Goal: Information Seeking & Learning: Learn about a topic

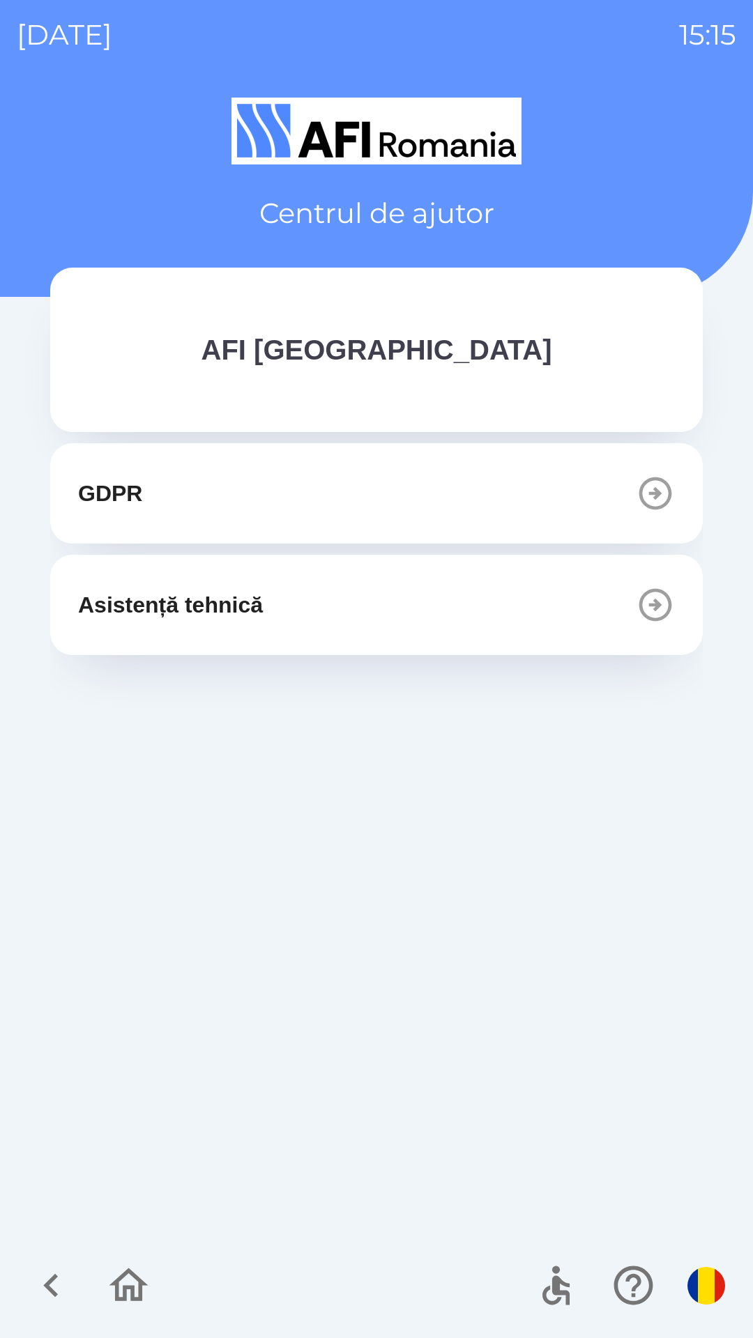
click at [710, 1280] on img "button" at bounding box center [706, 1286] width 38 height 38
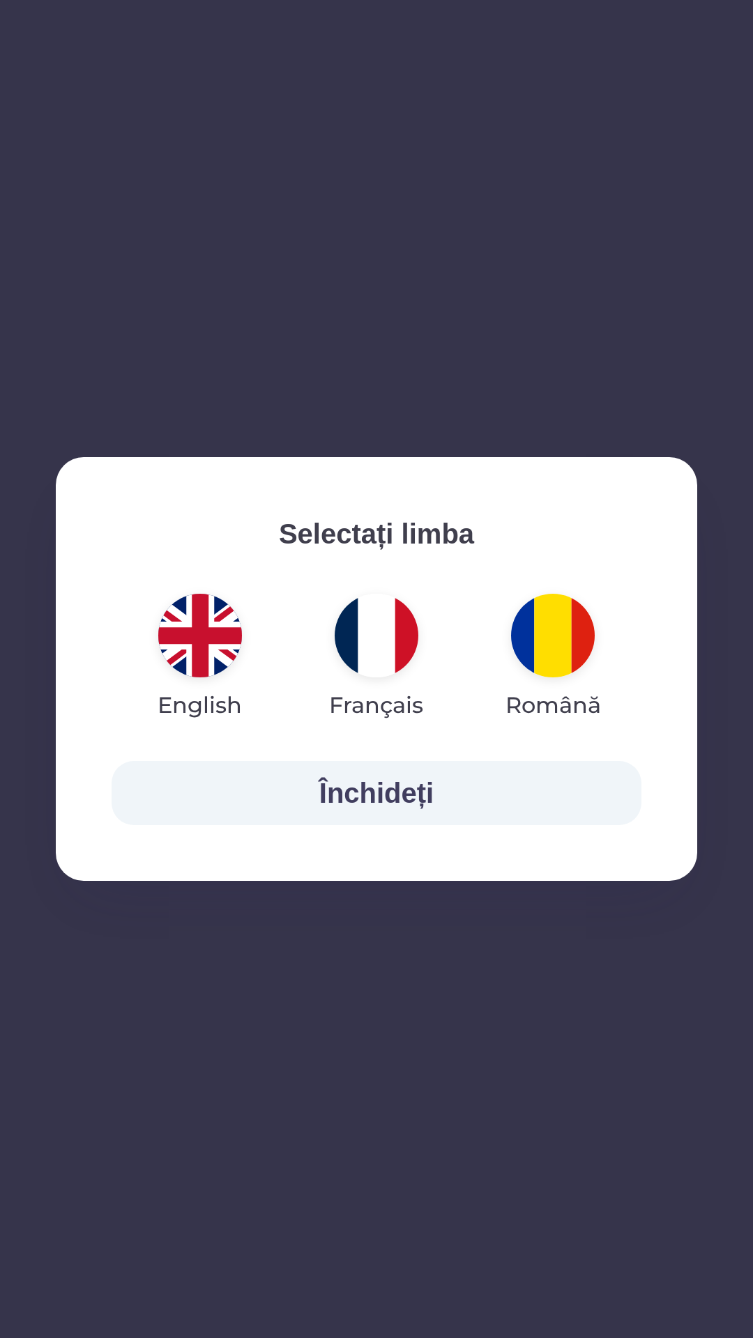
click at [352, 1027] on div "Selectați limba English Français Română Închideți" at bounding box center [376, 669] width 753 height 1338
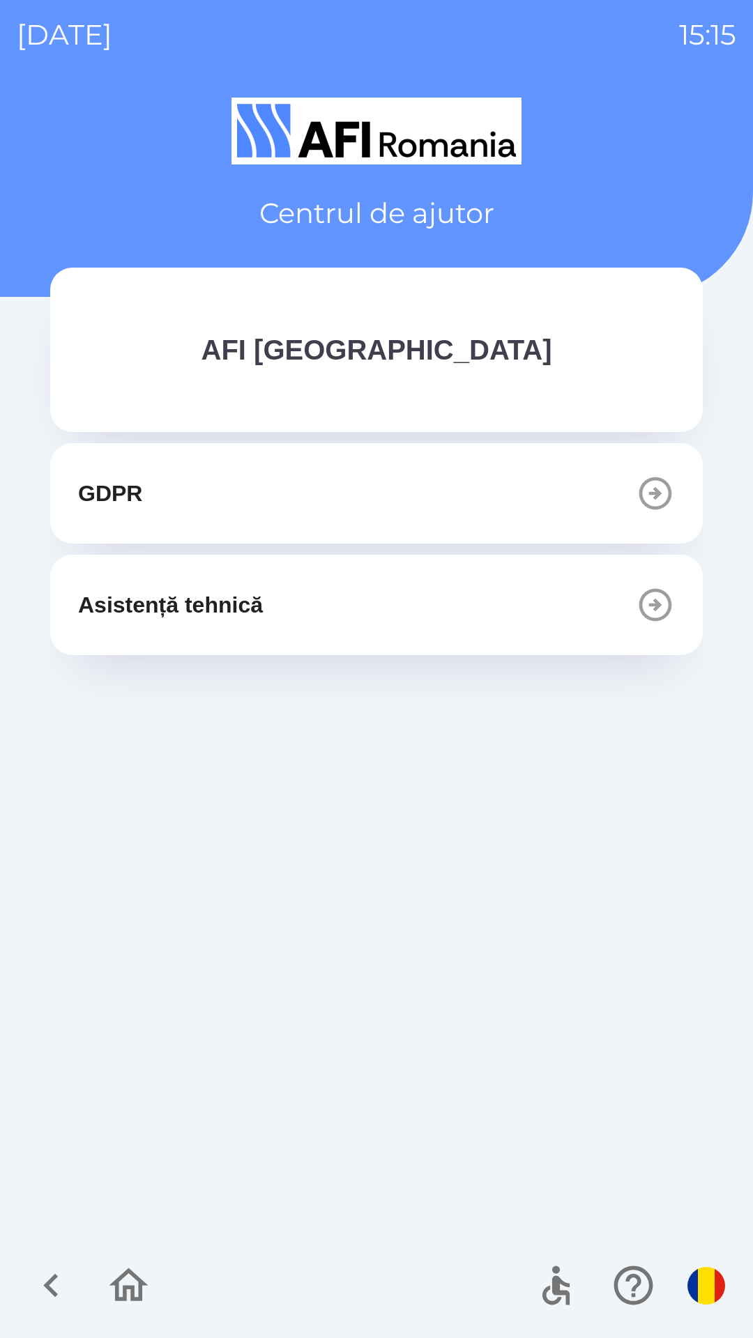
click at [395, 572] on button "Asistență tehnică" at bounding box center [376, 605] width 652 height 100
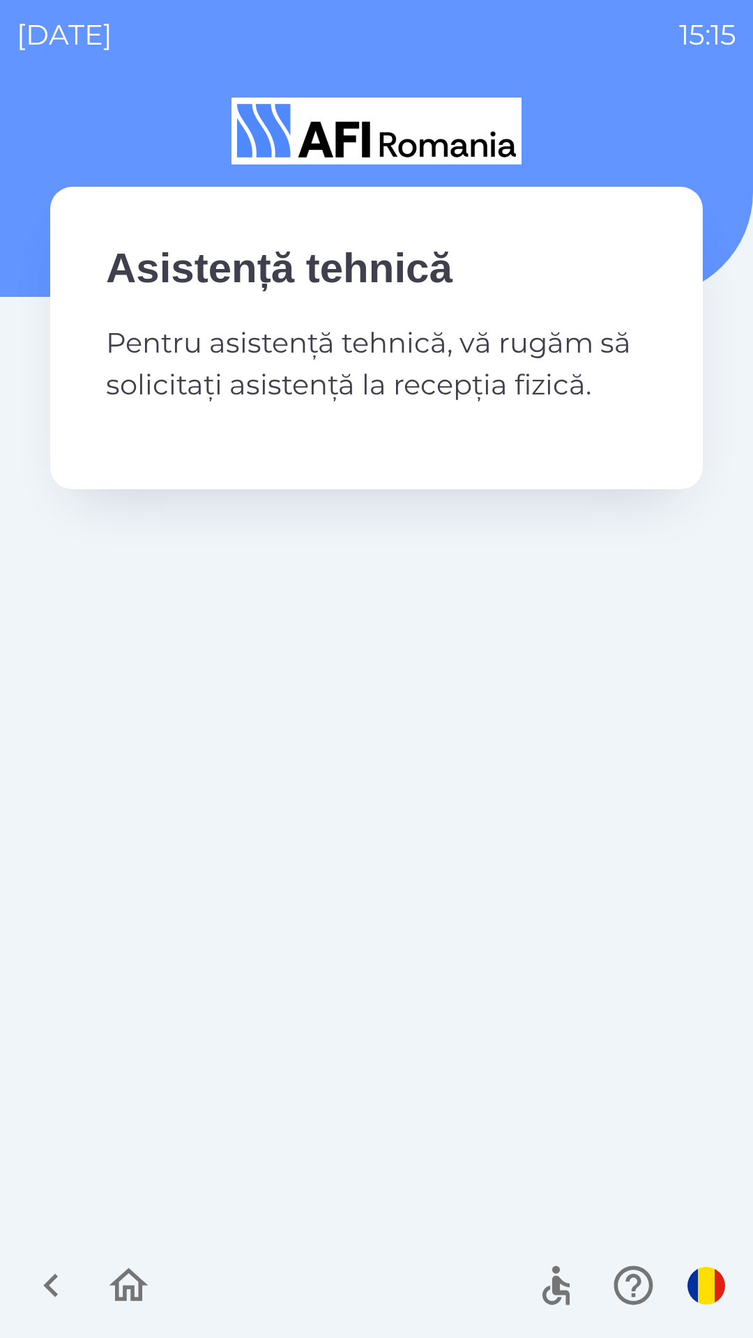
click at [55, 1289] on icon "button" at bounding box center [51, 1285] width 47 height 47
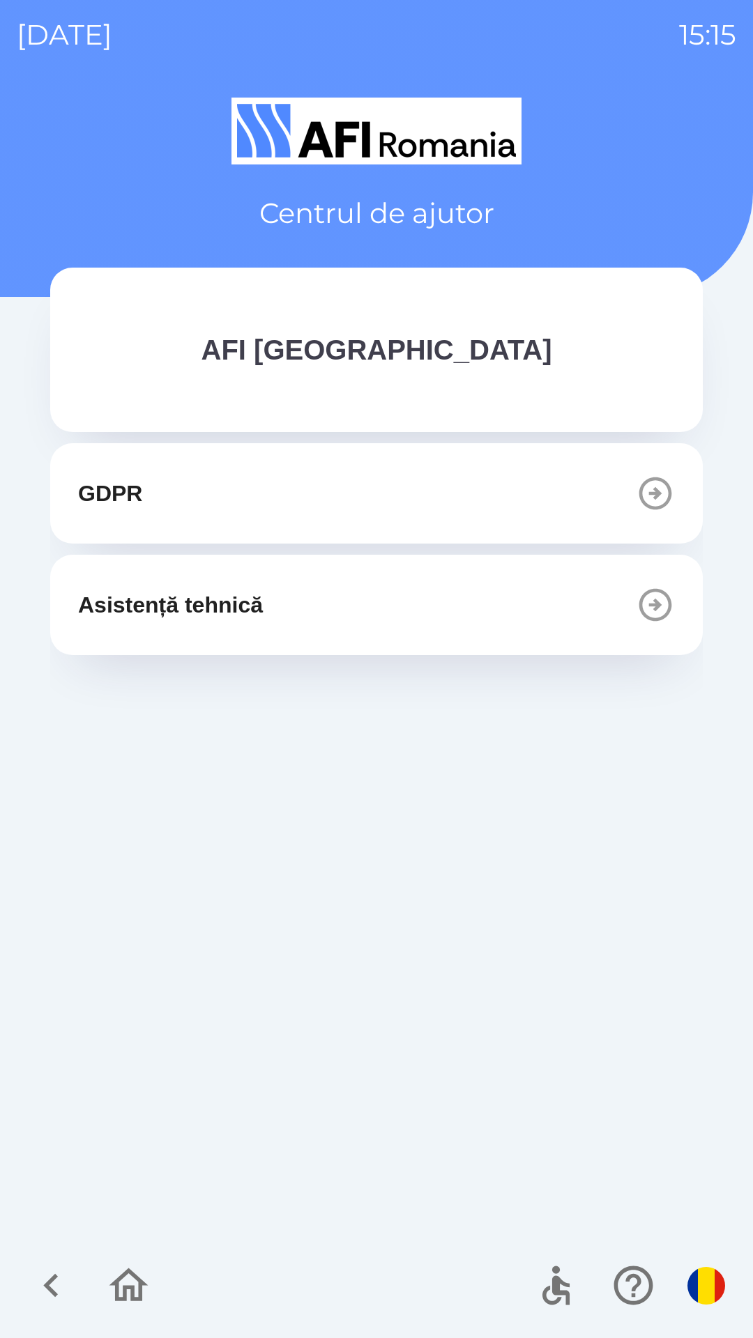
click at [406, 492] on button "GDPR" at bounding box center [376, 493] width 652 height 100
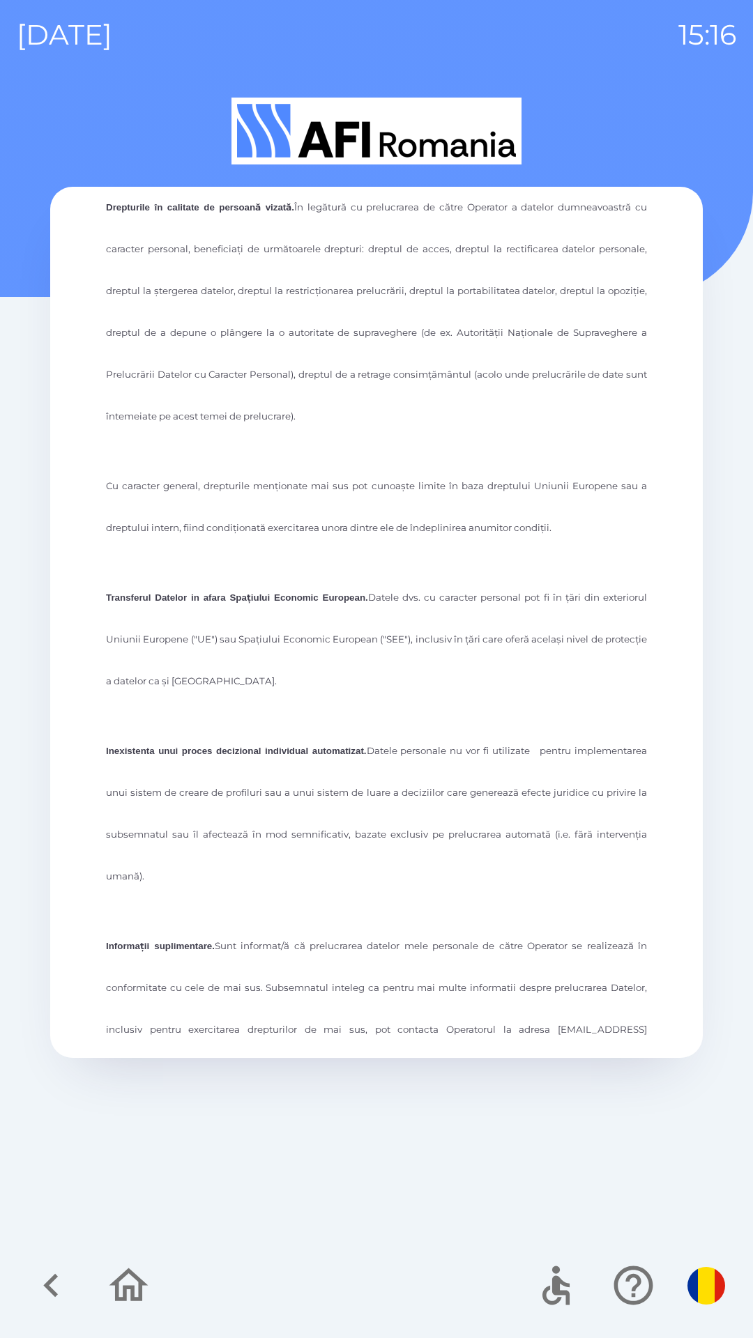
scroll to position [3223, 0]
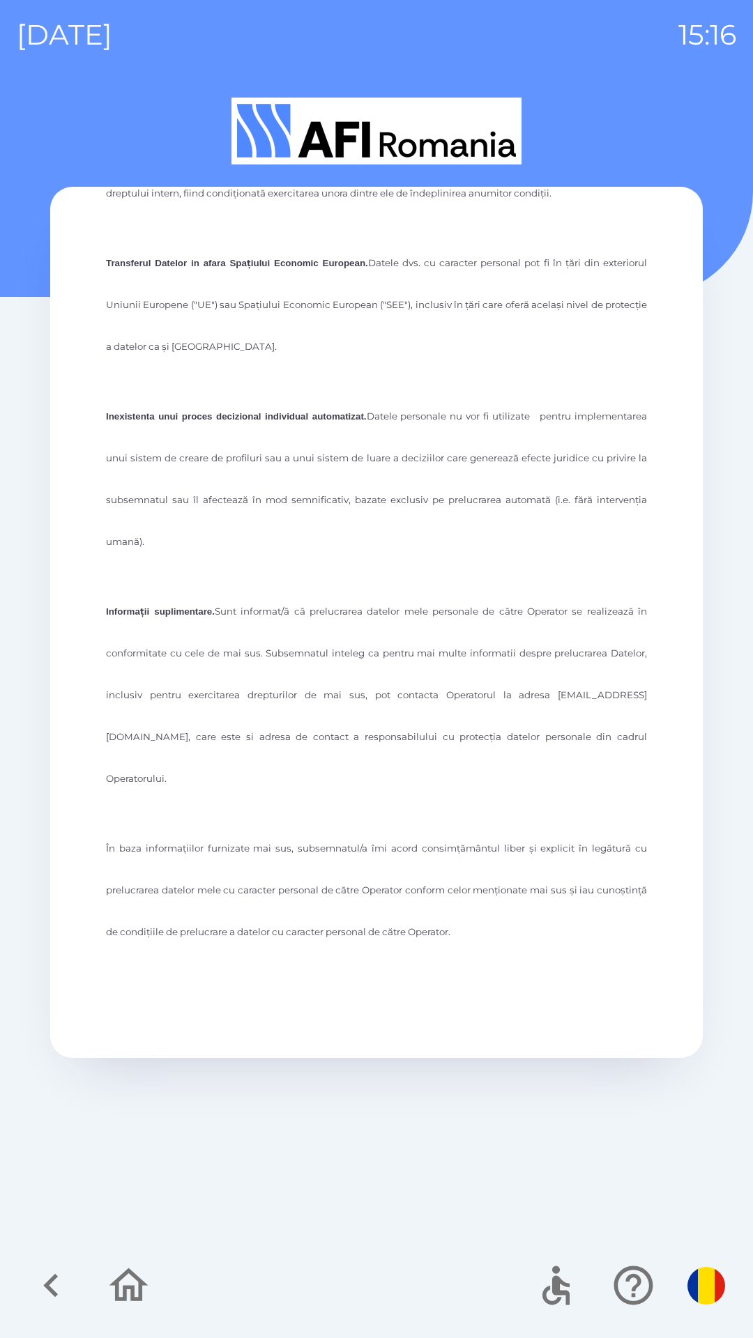
click at [701, 1276] on img "button" at bounding box center [706, 1286] width 38 height 38
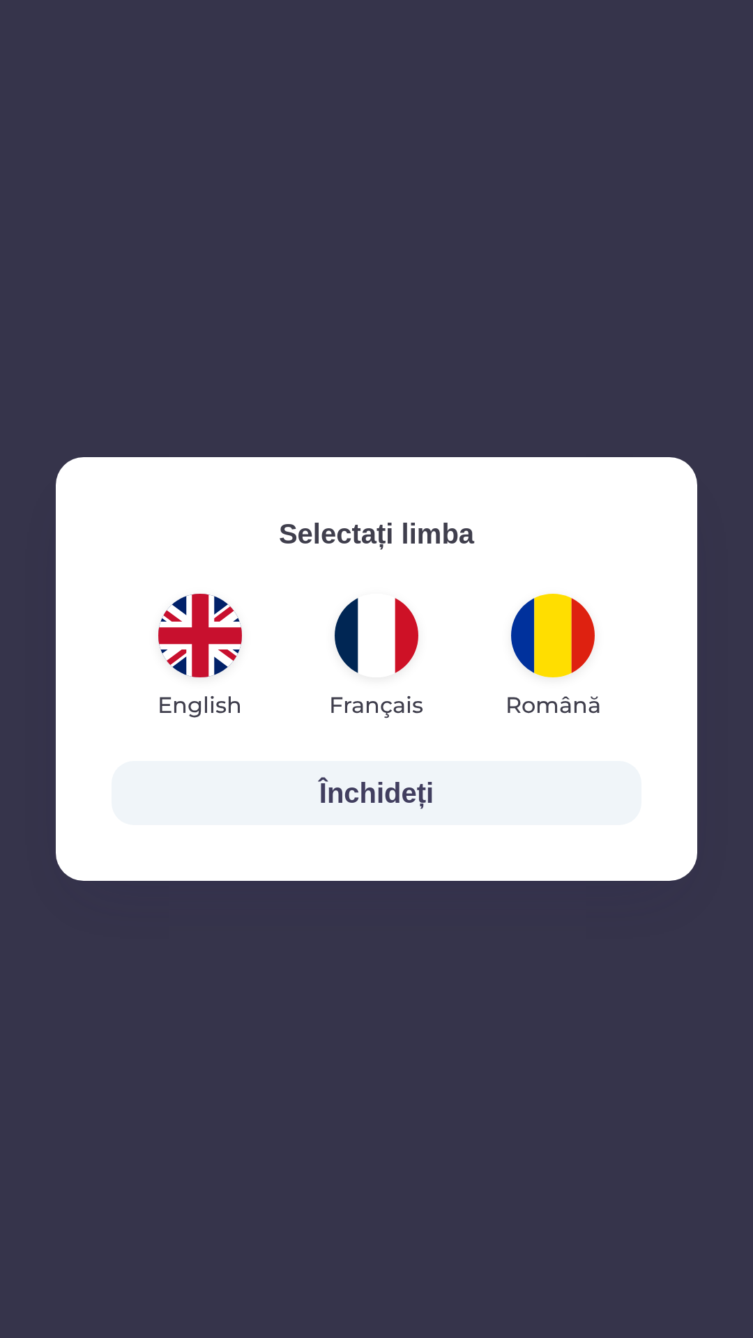
click at [206, 634] on img "button" at bounding box center [200, 636] width 84 height 84
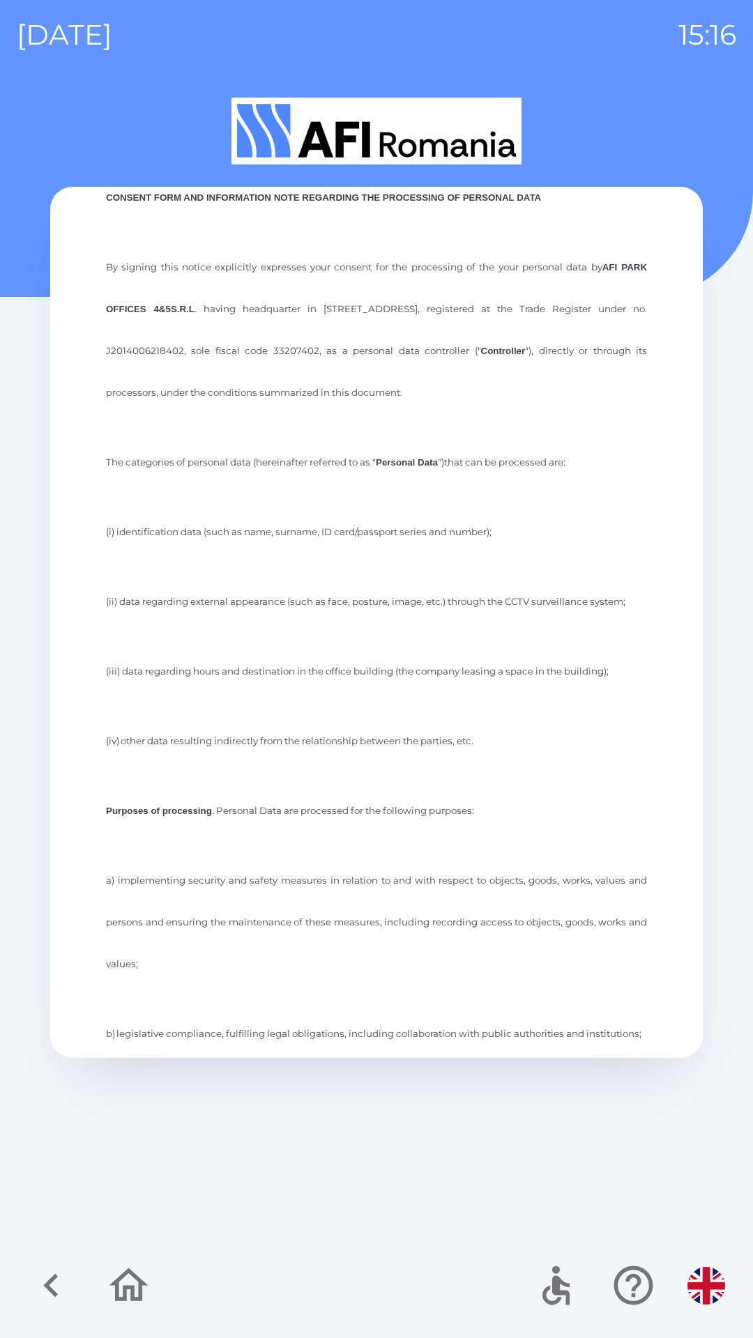
scroll to position [0, 0]
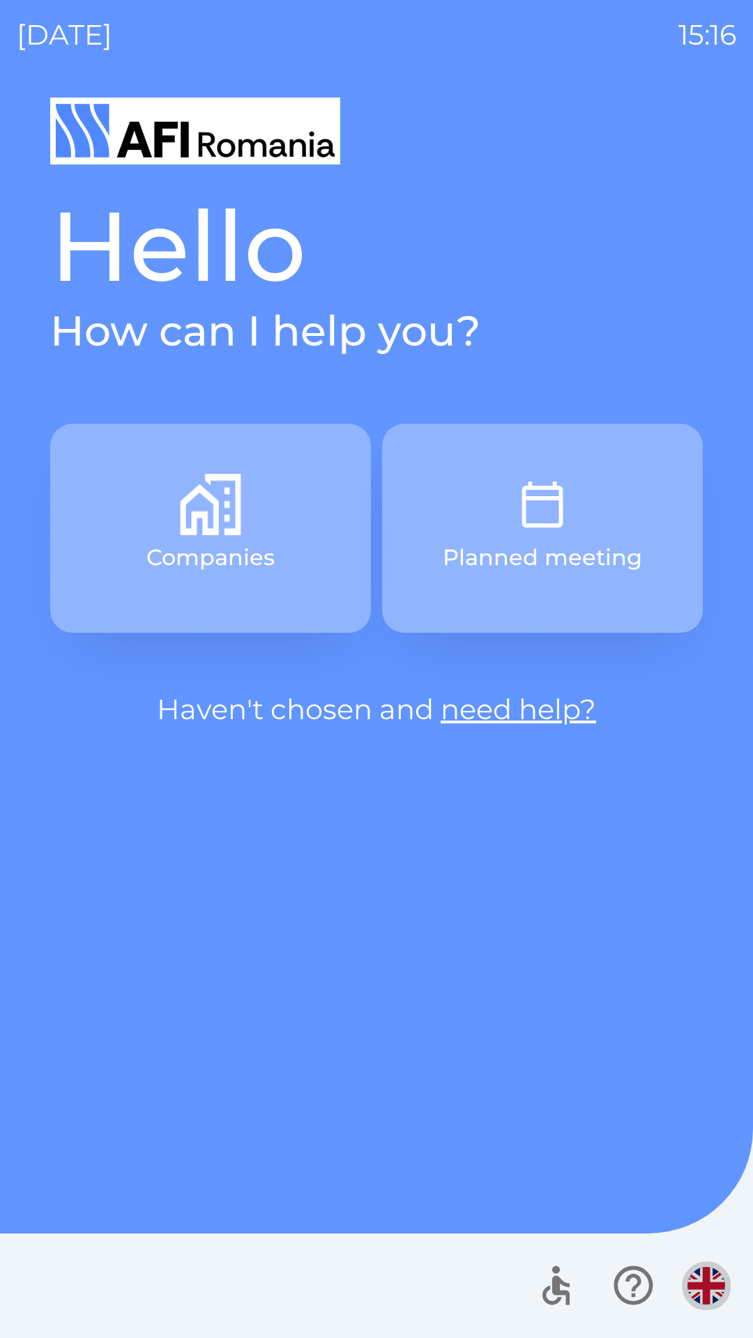
click at [703, 1280] on img "button" at bounding box center [706, 1286] width 38 height 38
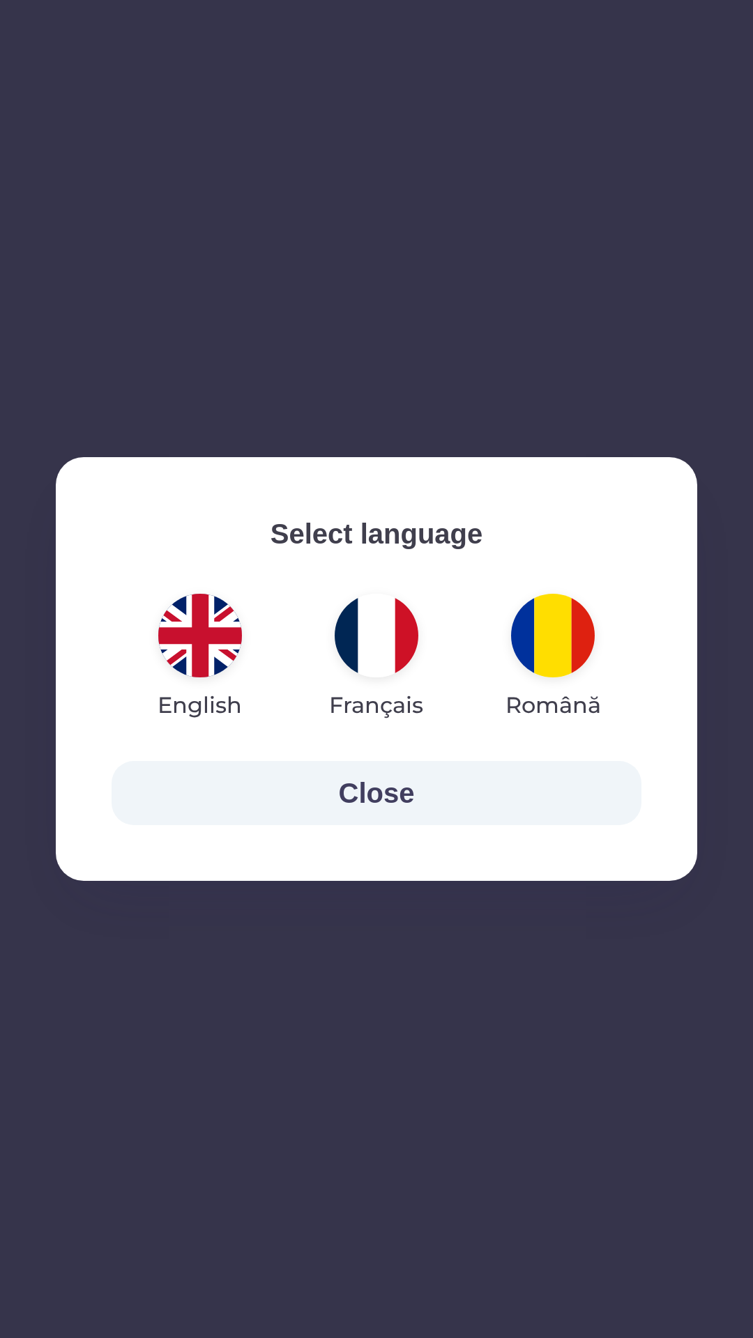
click at [199, 634] on img "button" at bounding box center [200, 636] width 84 height 84
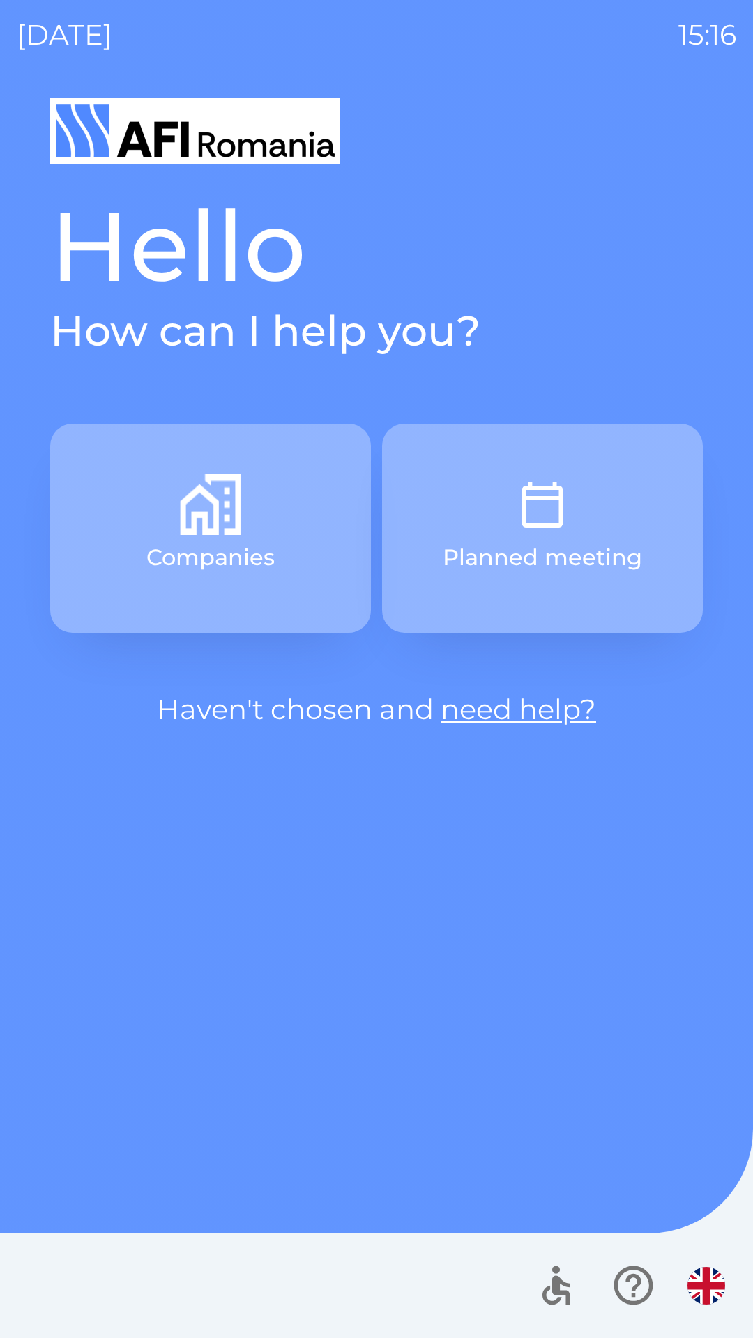
click at [703, 1280] on img "button" at bounding box center [706, 1286] width 38 height 38
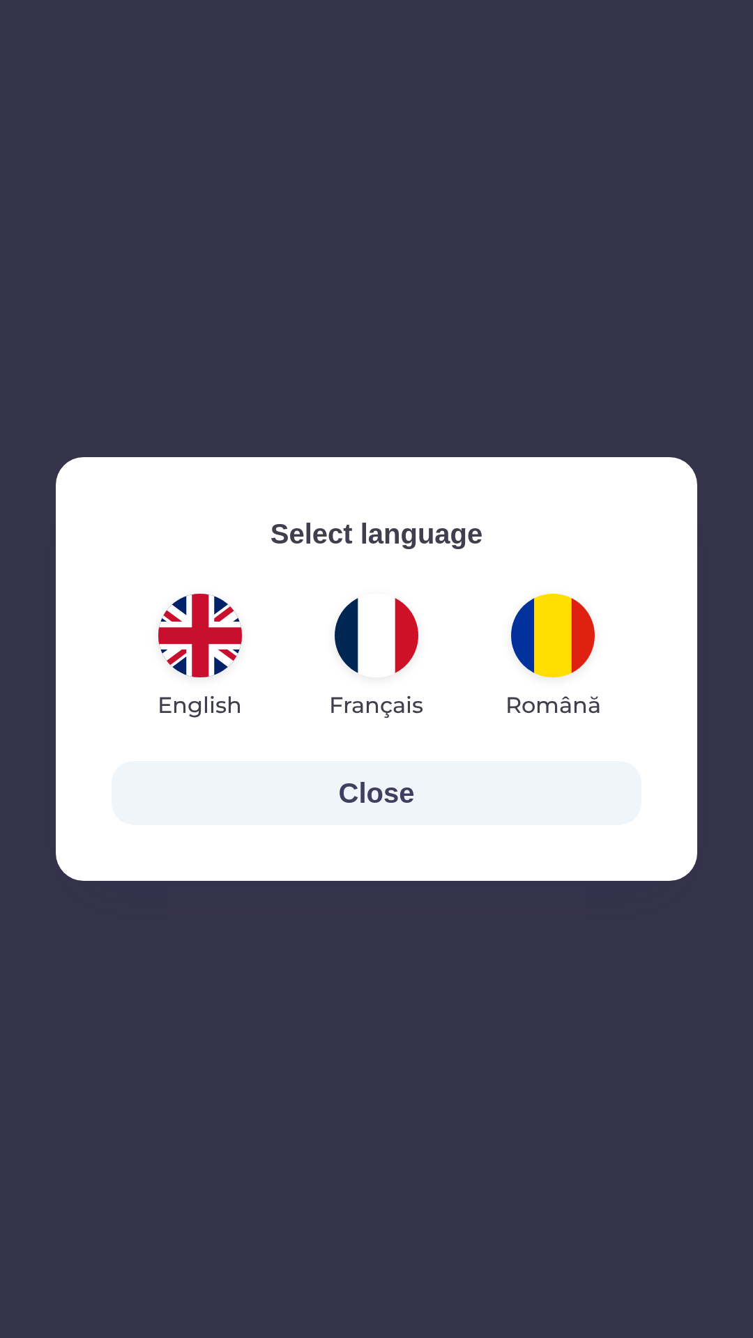
click at [212, 643] on img "button" at bounding box center [200, 636] width 84 height 84
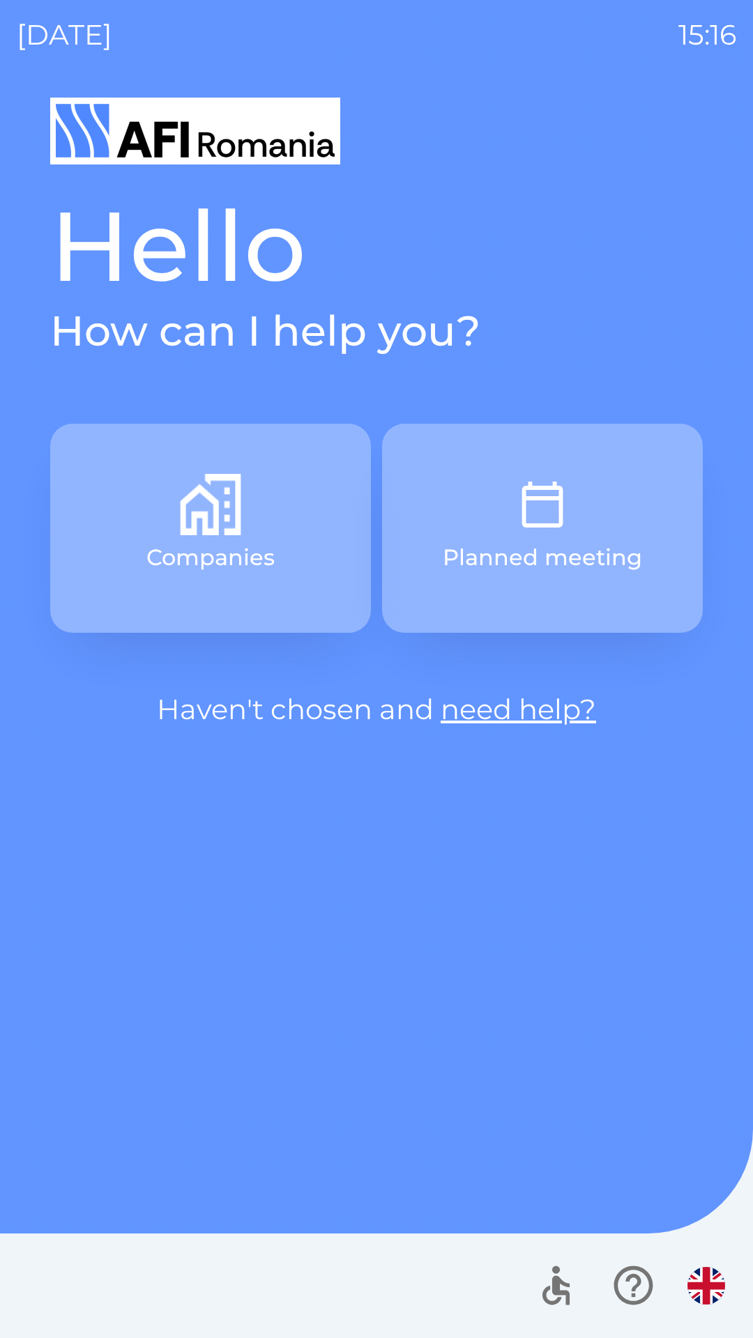
click at [517, 721] on link "need help?" at bounding box center [517, 709] width 155 height 34
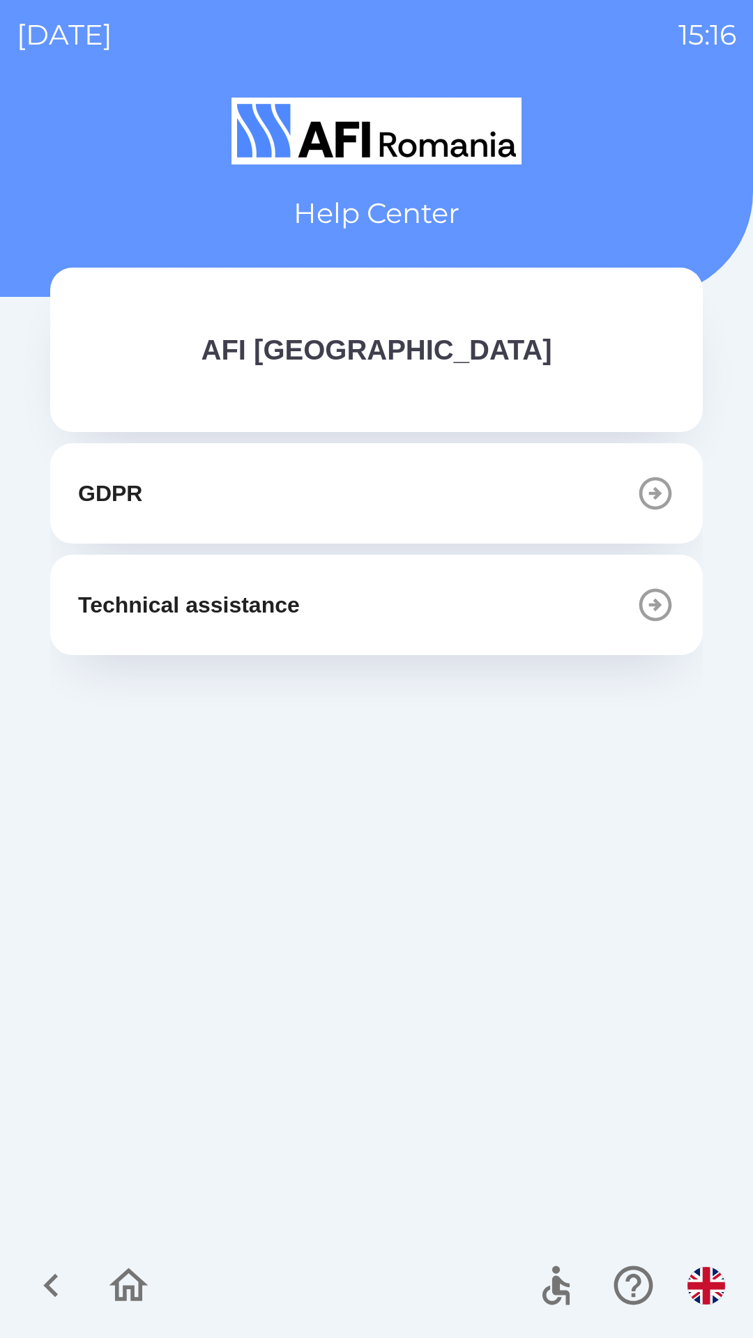
click at [325, 500] on button "GDPR" at bounding box center [376, 493] width 652 height 100
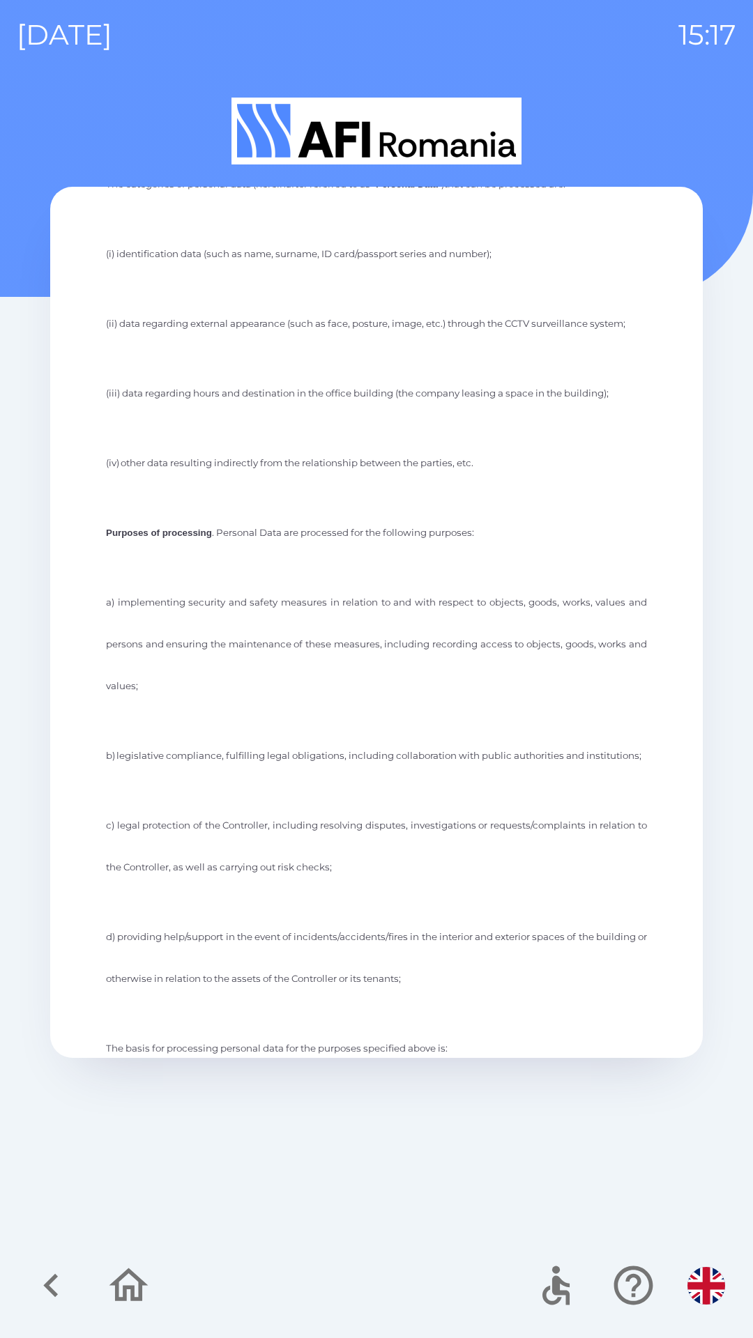
scroll to position [435, 0]
click at [705, 1288] on img "button" at bounding box center [706, 1286] width 38 height 38
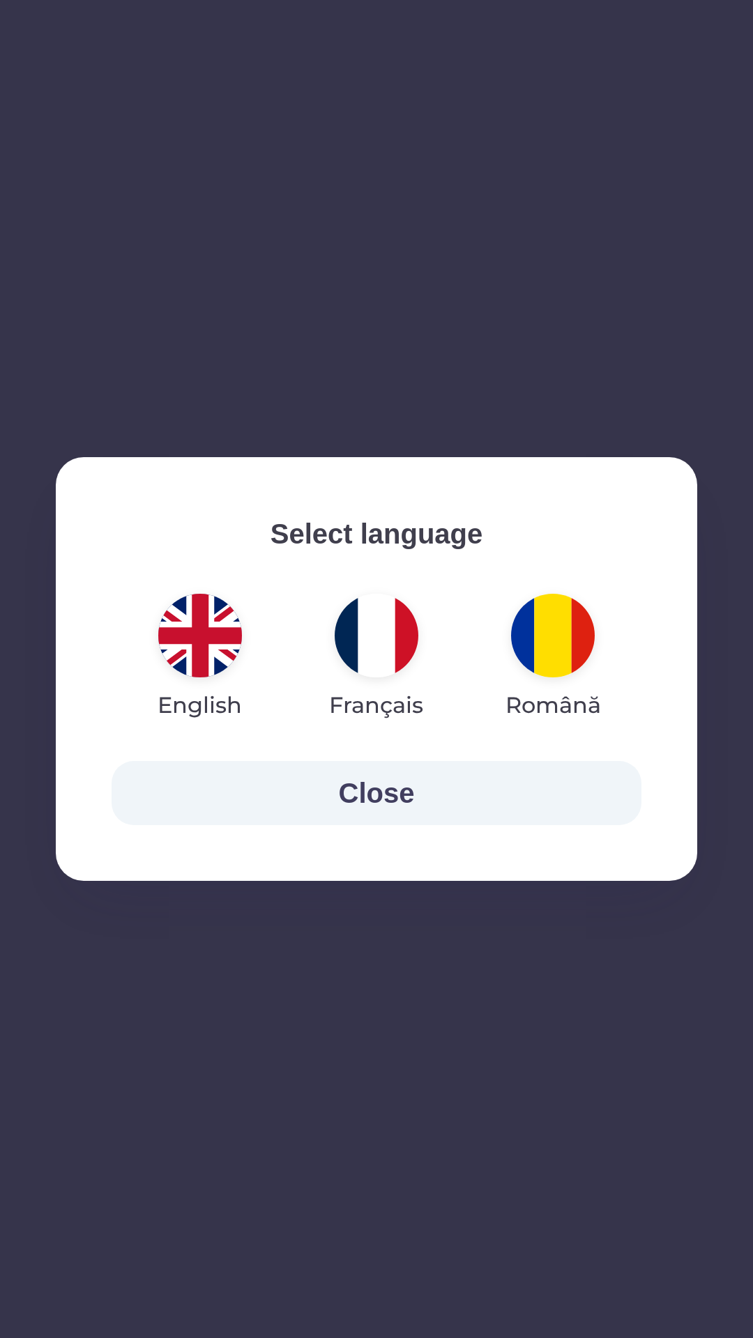
click at [548, 634] on img "button" at bounding box center [553, 636] width 84 height 84
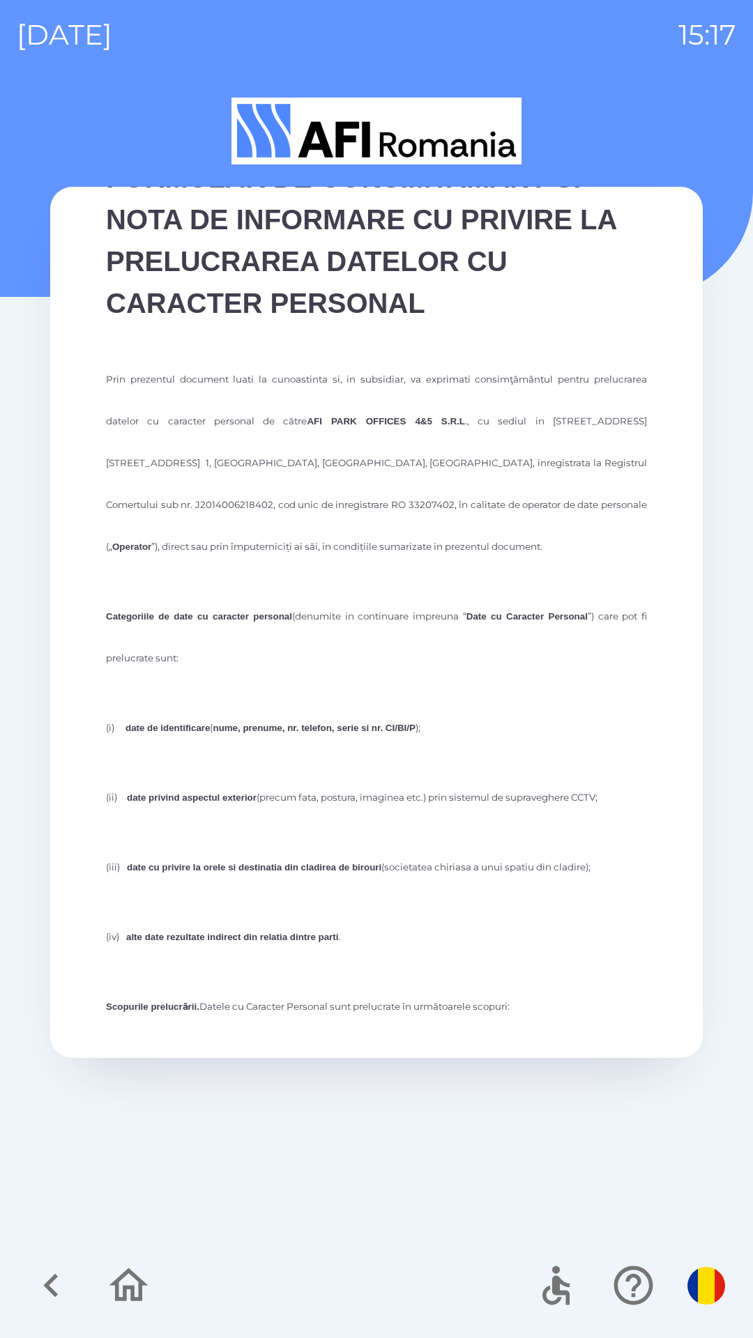
scroll to position [0, 0]
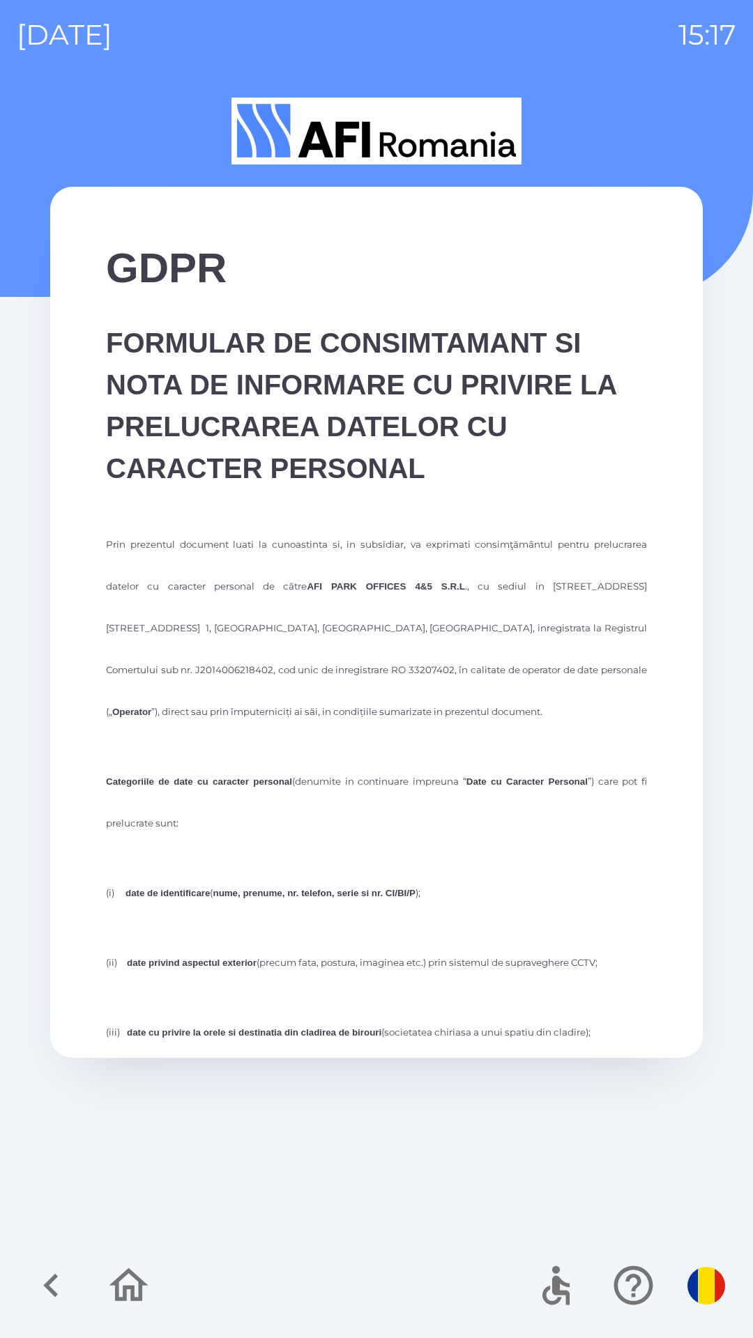
click at [694, 1280] on img "button" at bounding box center [706, 1286] width 38 height 38
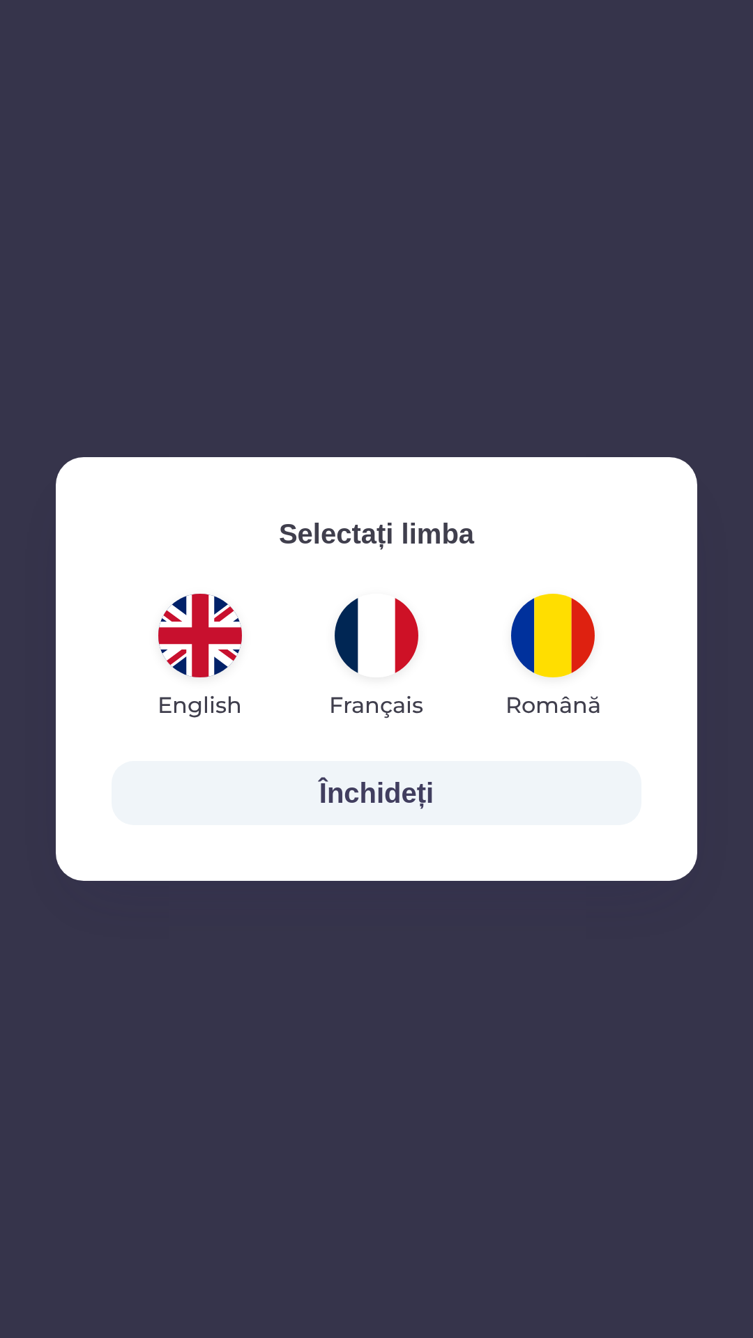
click at [384, 622] on img "button" at bounding box center [377, 636] width 84 height 84
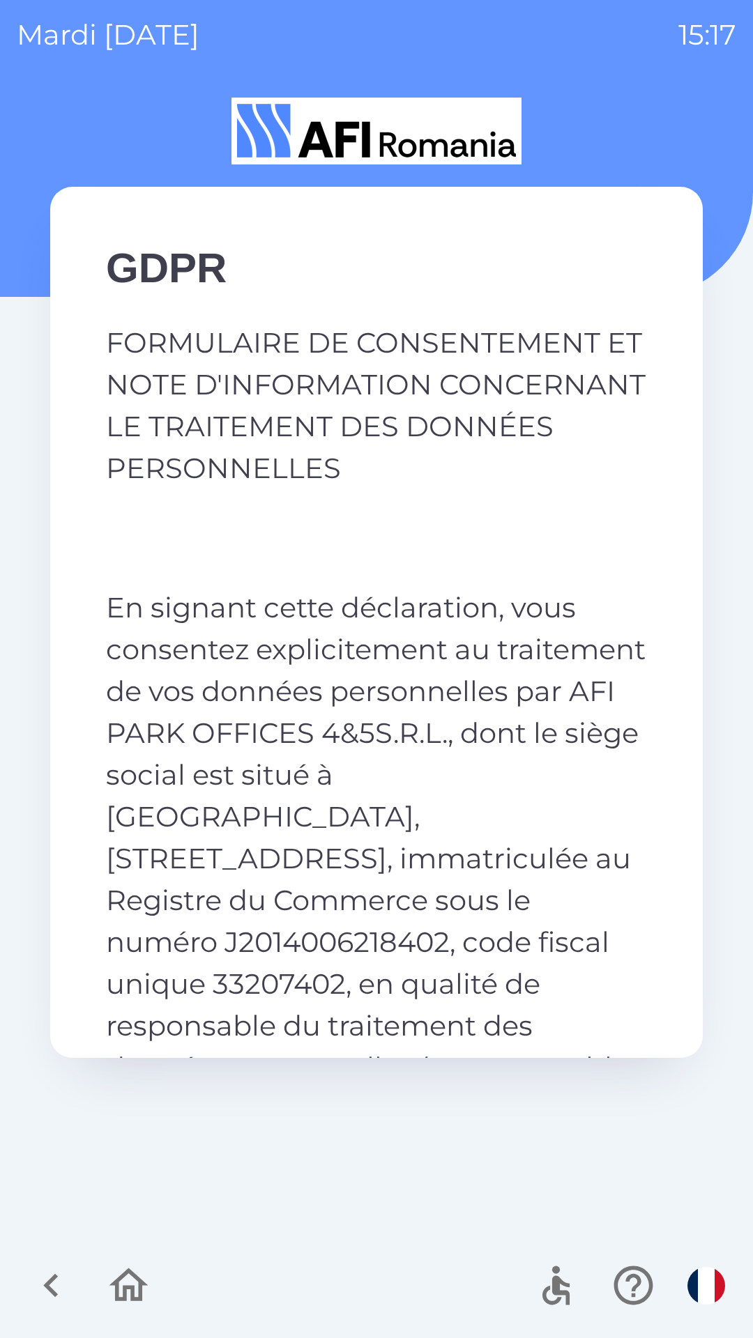
click at [696, 1280] on img "button" at bounding box center [706, 1286] width 38 height 38
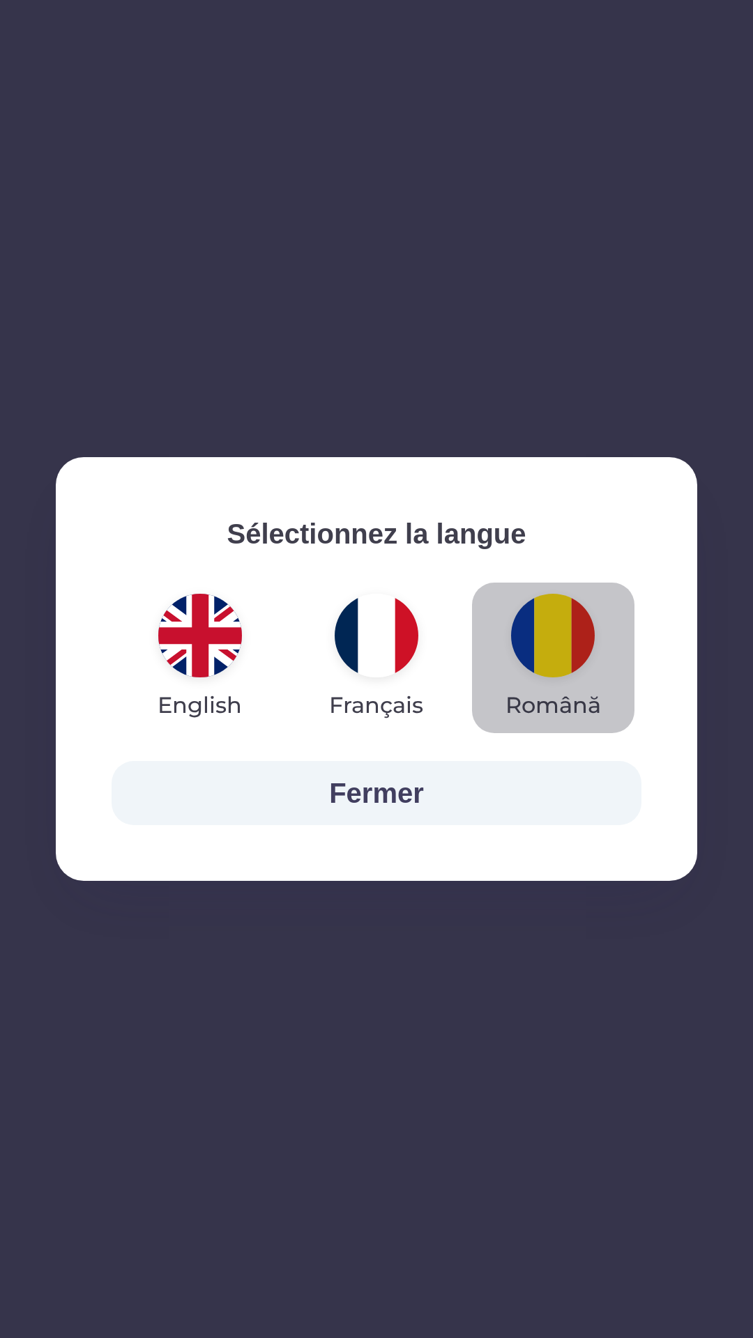
click at [561, 634] on img "button" at bounding box center [553, 636] width 84 height 84
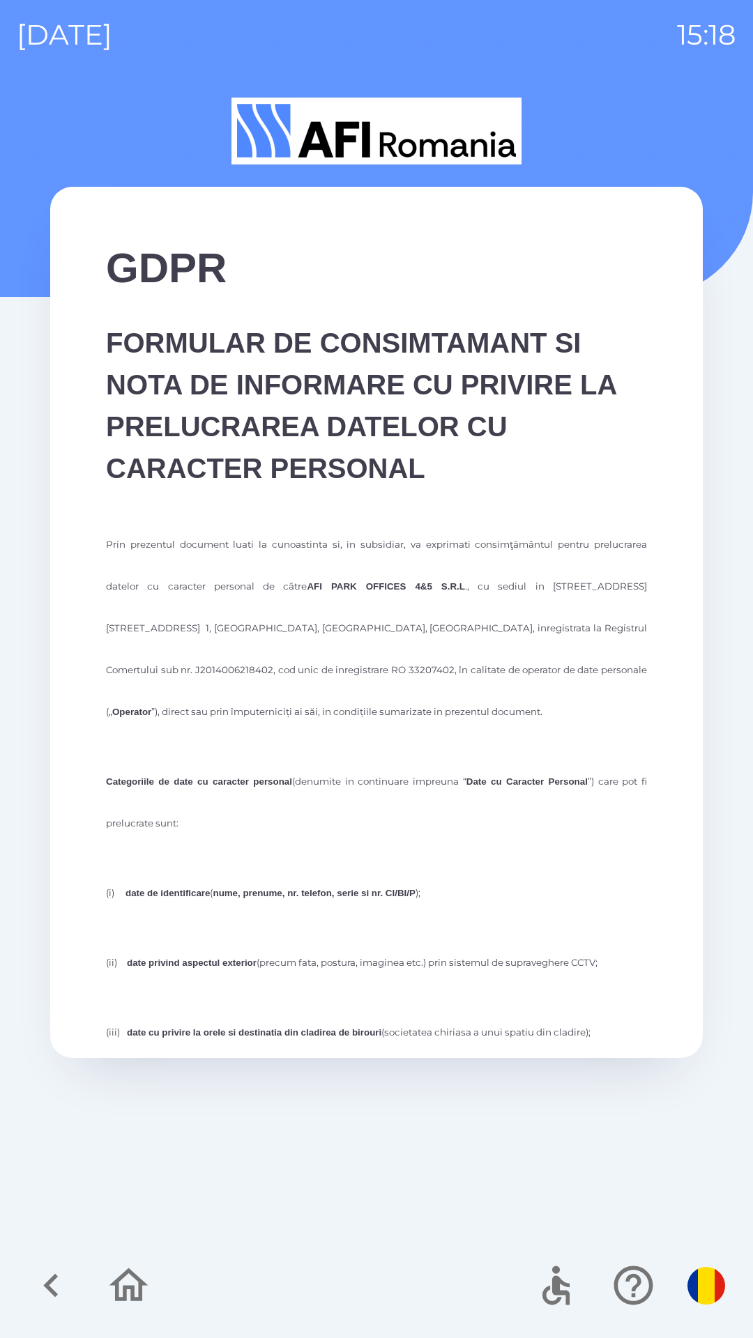
click at [128, 1282] on icon "button" at bounding box center [128, 1285] width 47 height 47
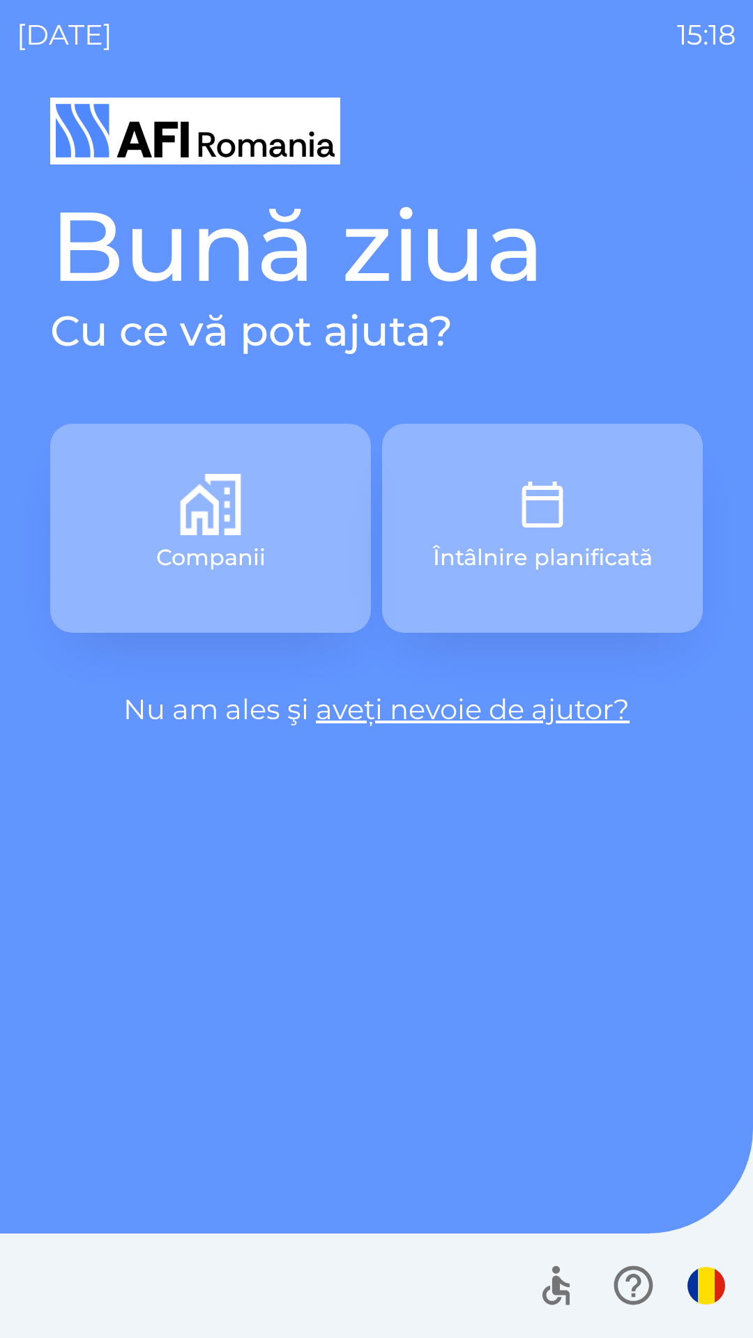
click at [536, 526] on img "button" at bounding box center [542, 504] width 61 height 61
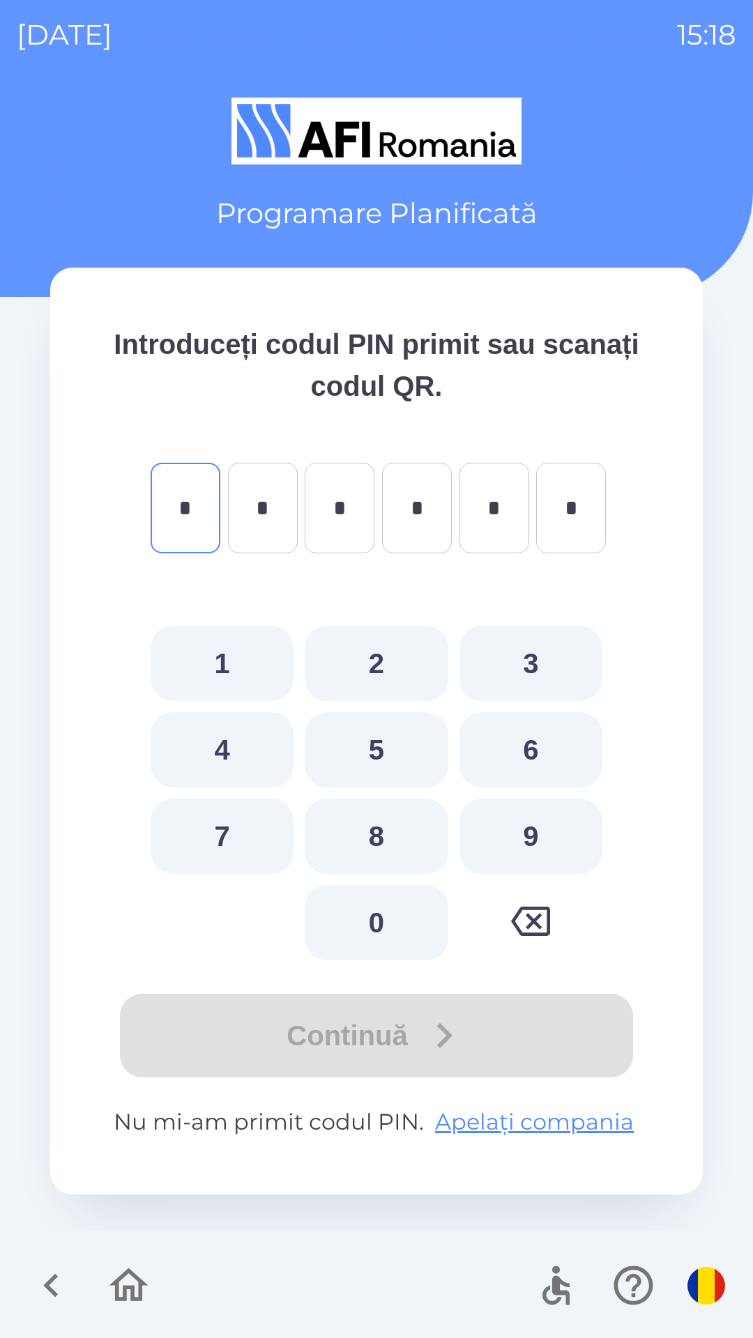
click at [121, 1294] on icon "button" at bounding box center [128, 1285] width 47 height 47
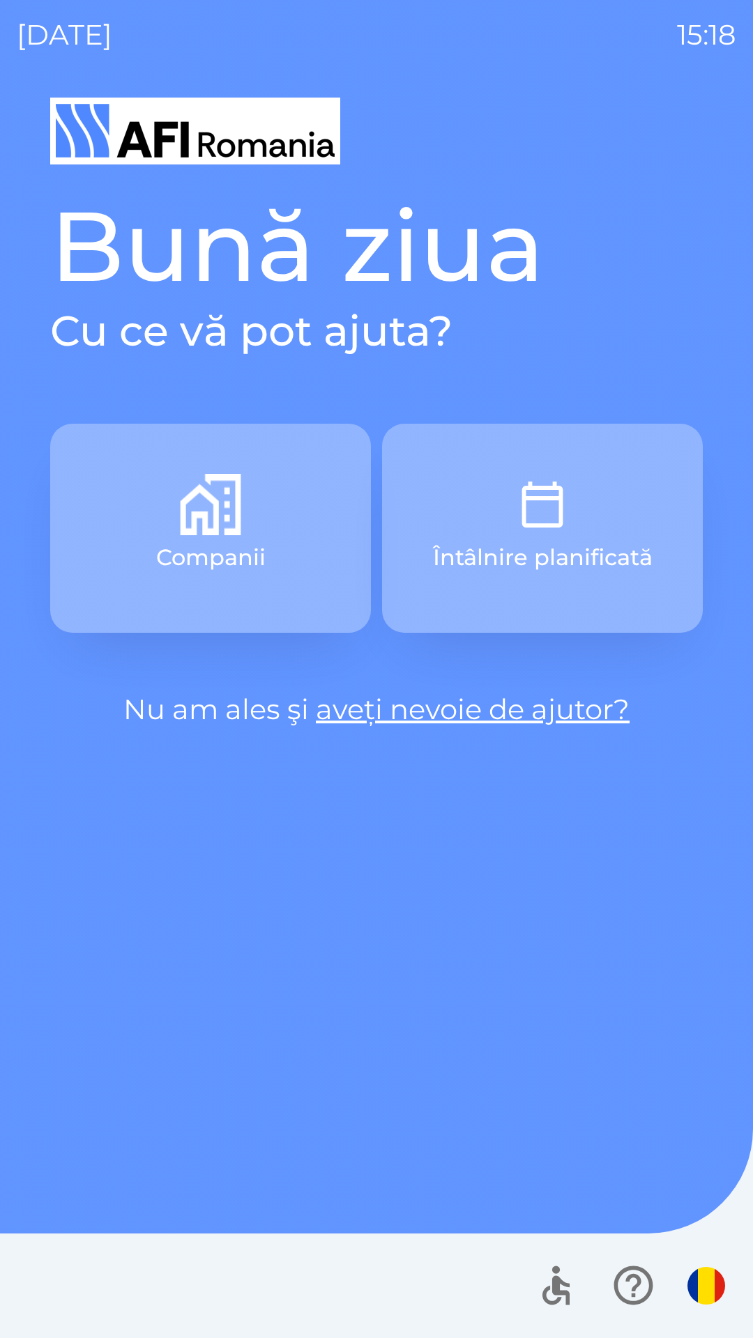
click at [169, 486] on button "Companii" at bounding box center [210, 528] width 321 height 209
click at [705, 1285] on img "button" at bounding box center [706, 1286] width 38 height 38
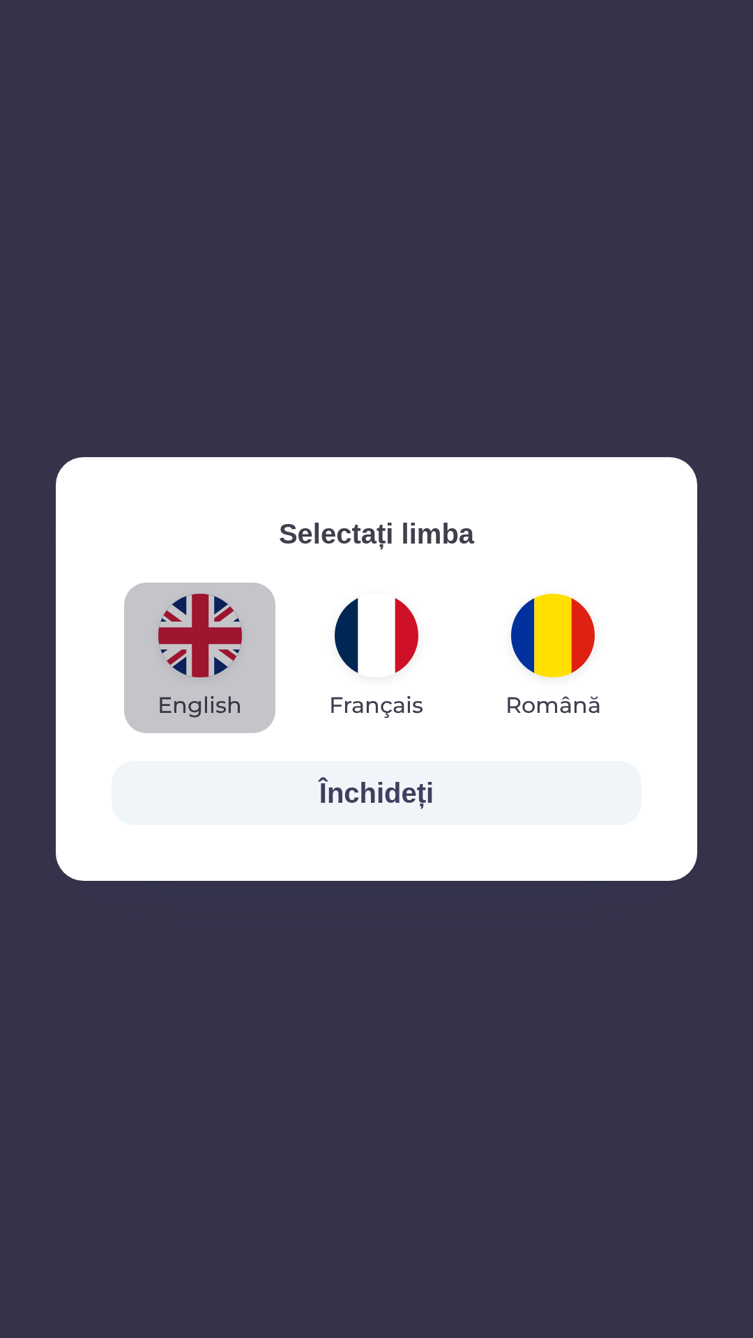
click at [211, 639] on img "button" at bounding box center [200, 636] width 84 height 84
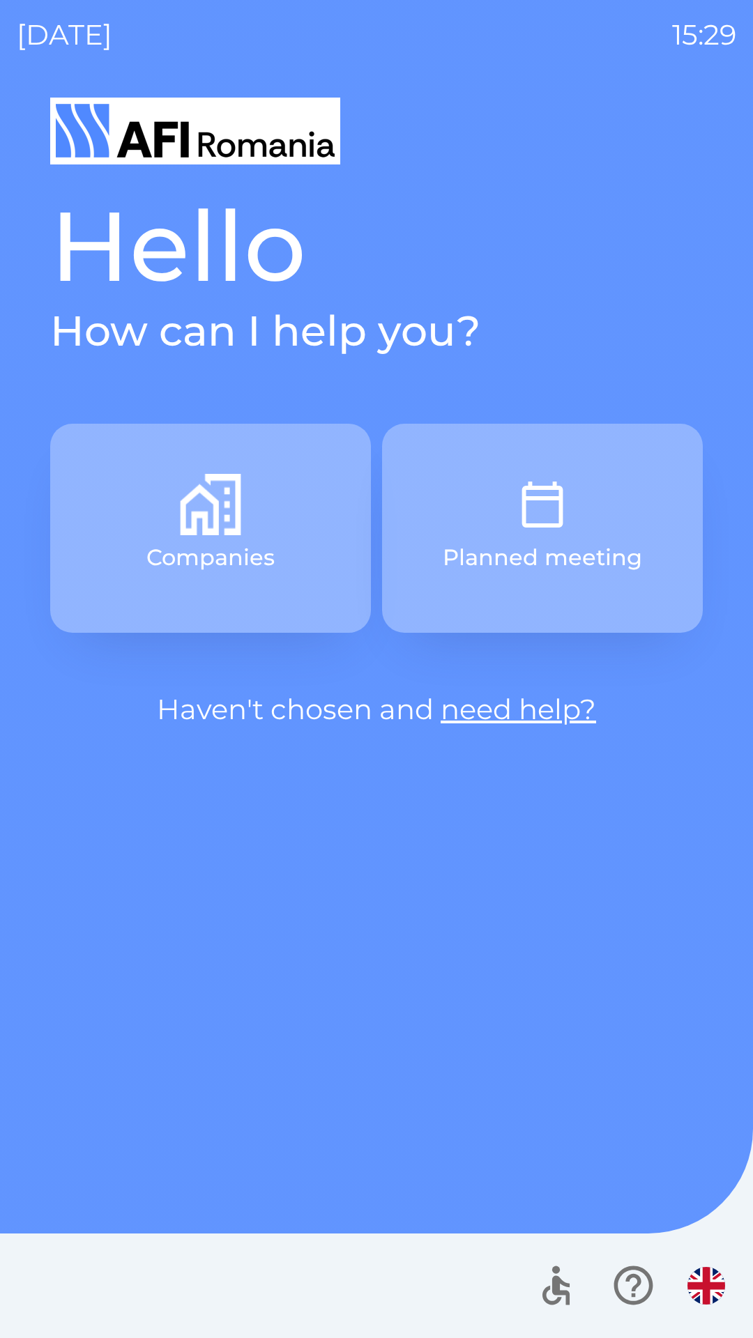
click at [703, 1280] on img "button" at bounding box center [706, 1286] width 38 height 38
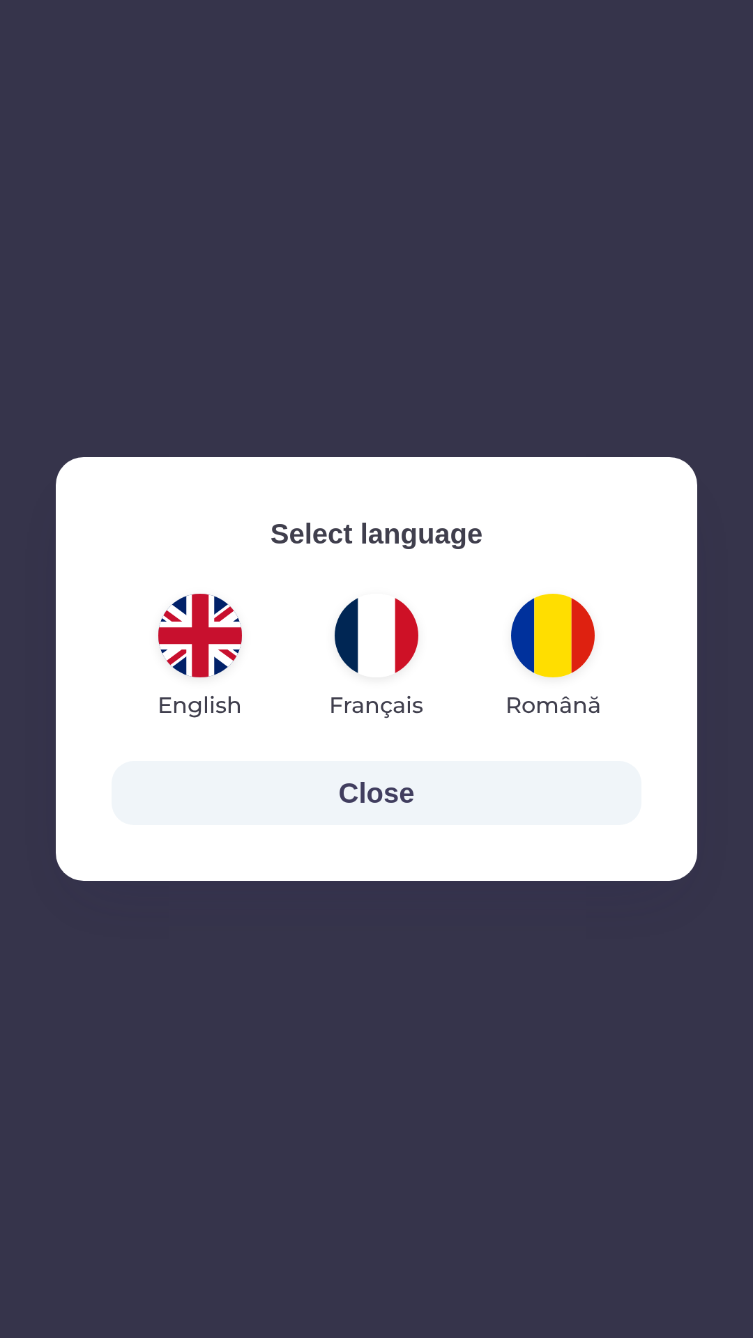
click at [366, 636] on img "button" at bounding box center [377, 636] width 84 height 84
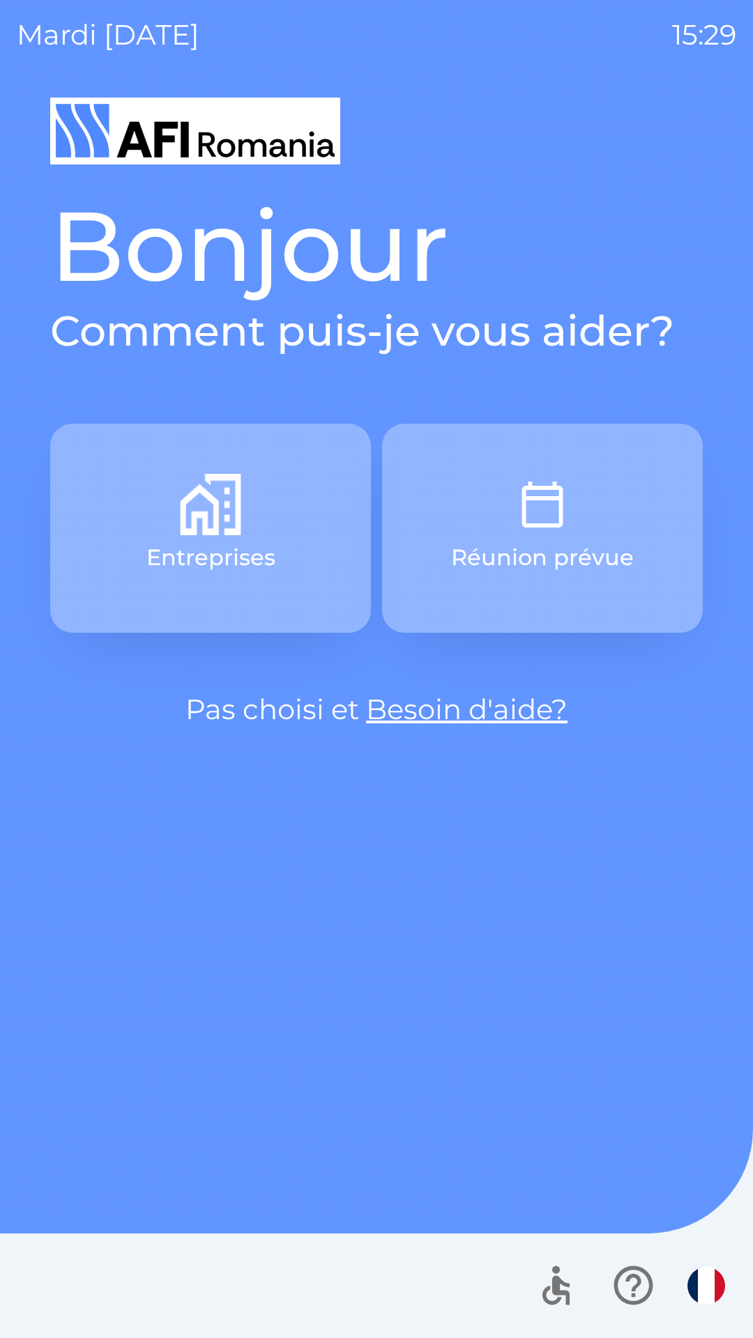
click at [622, 1283] on icon "button" at bounding box center [633, 1285] width 47 height 47
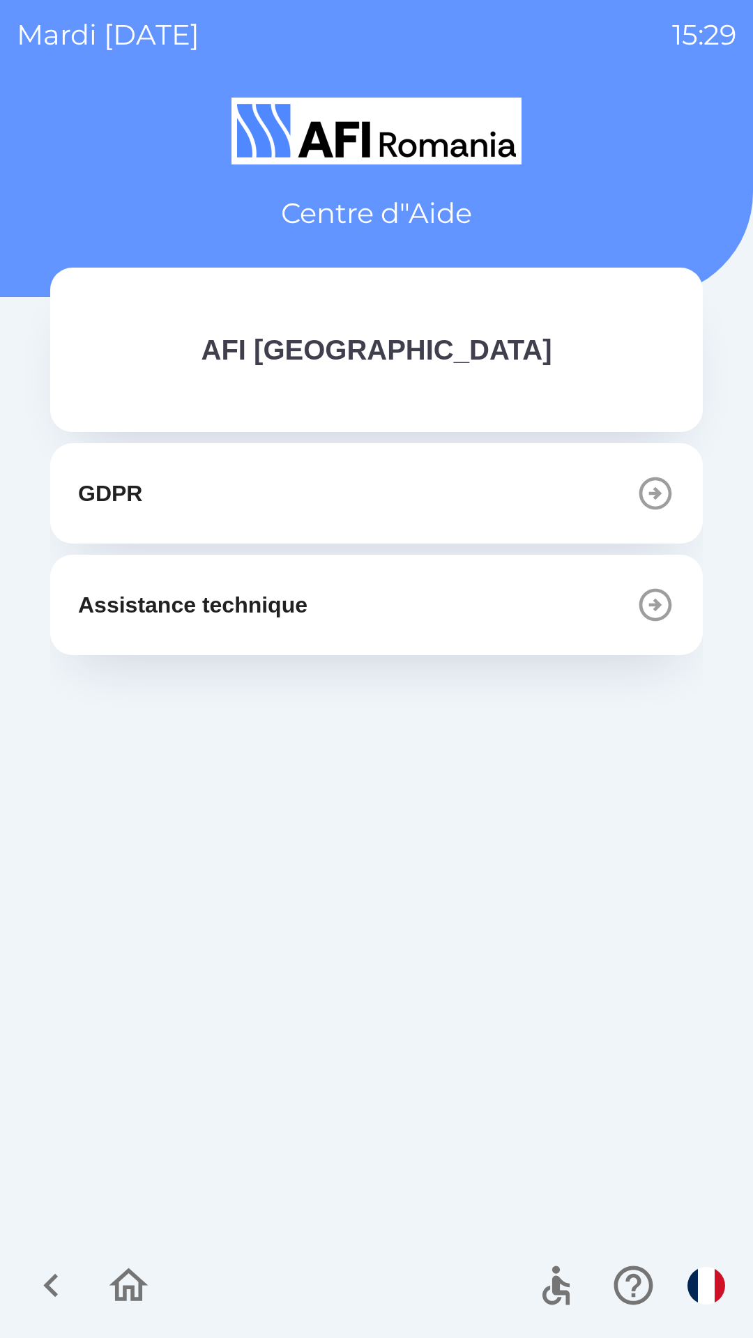
click at [337, 501] on button "GDPR" at bounding box center [376, 493] width 652 height 100
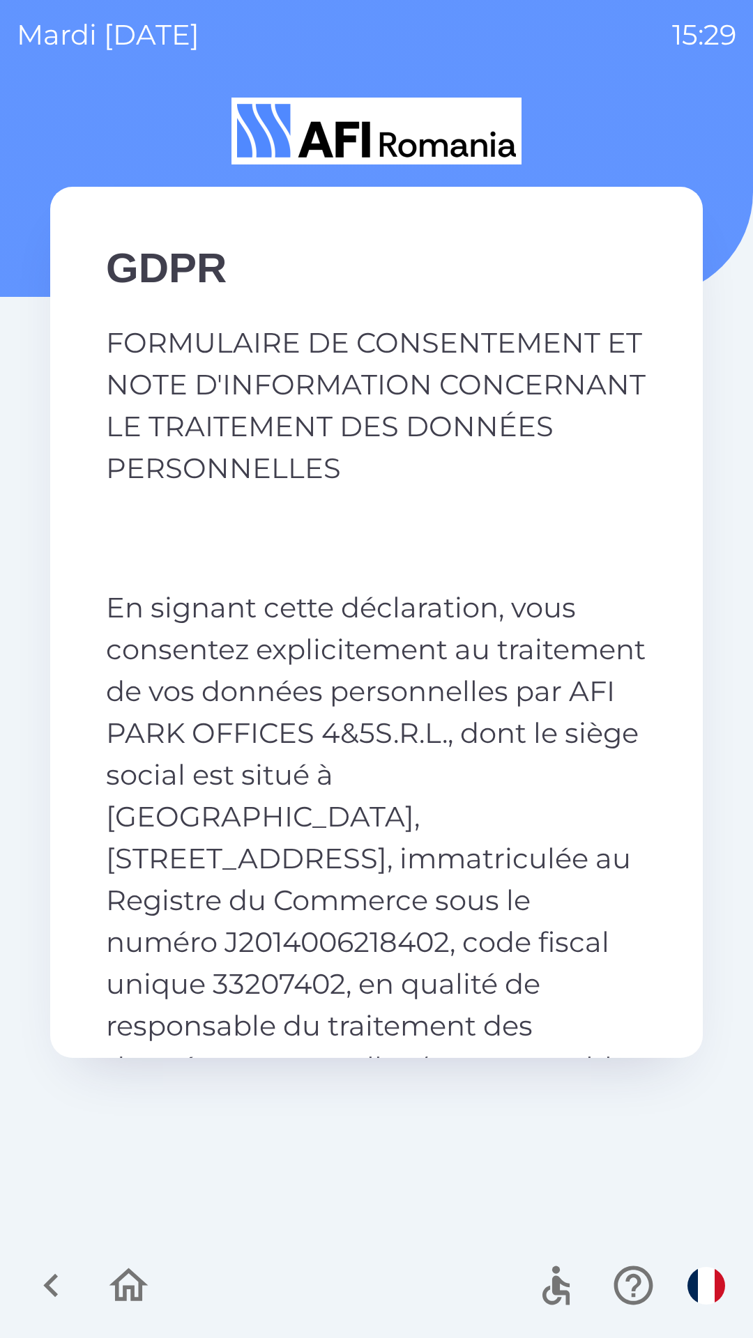
click at [122, 1282] on icon "button" at bounding box center [128, 1285] width 47 height 47
